Goal: Information Seeking & Learning: Learn about a topic

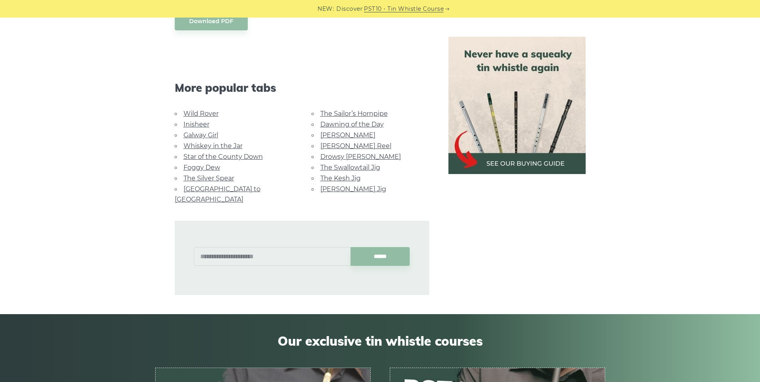
scroll to position [758, 0]
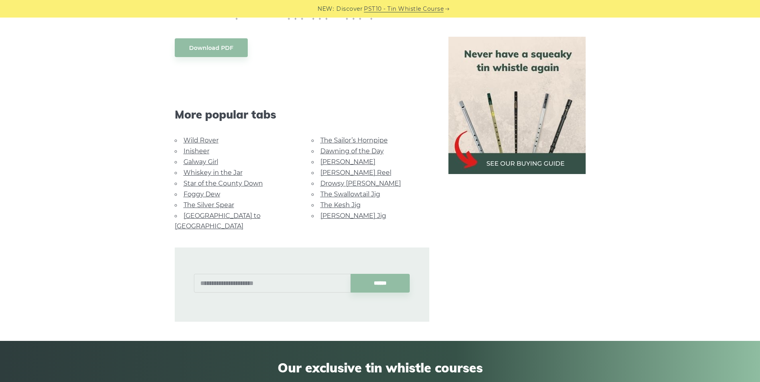
click at [198, 158] on link "Galway Girl" at bounding box center [201, 162] width 35 height 8
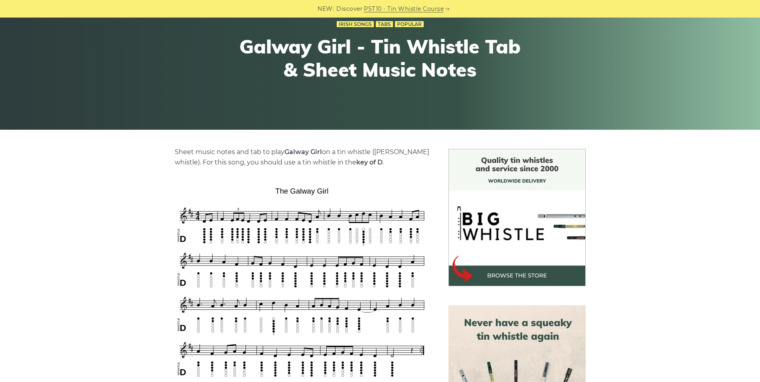
scroll to position [120, 0]
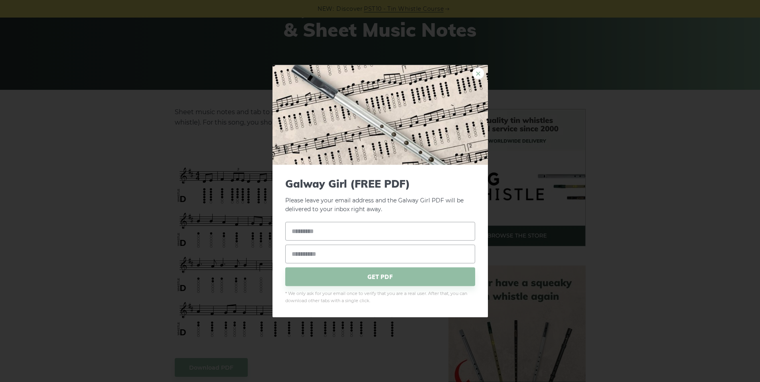
click at [478, 75] on link "×" at bounding box center [479, 73] width 12 height 12
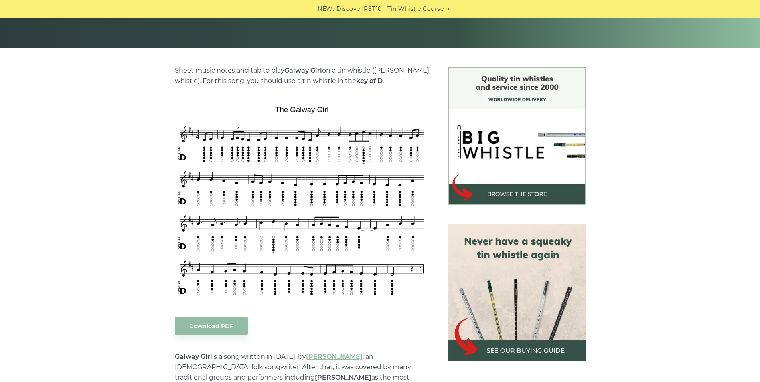
scroll to position [160, 0]
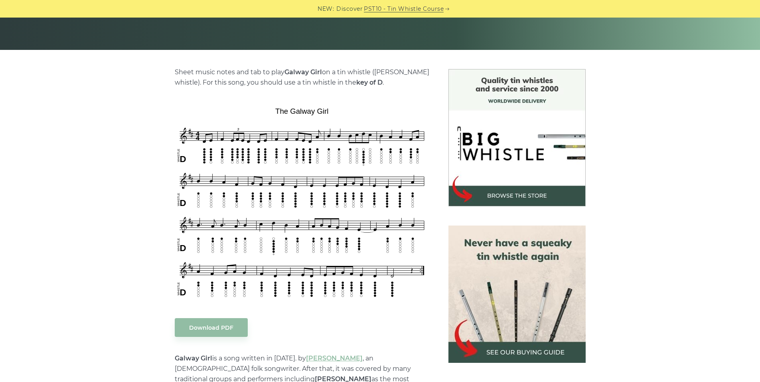
click at [356, 84] on strong "key of D" at bounding box center [369, 83] width 26 height 8
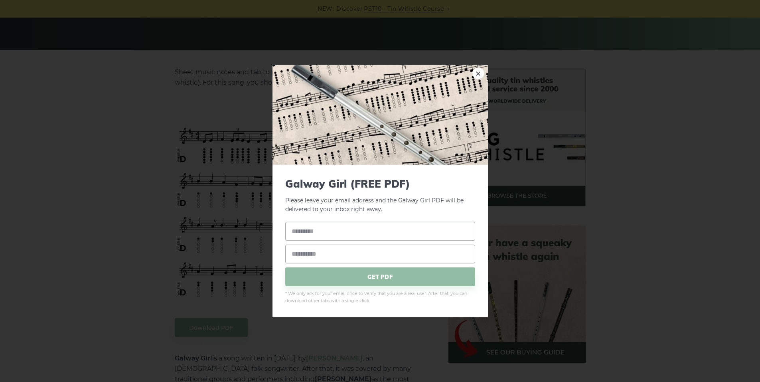
click at [479, 75] on link "×" at bounding box center [479, 73] width 12 height 12
